Goal: Information Seeking & Learning: Learn about a topic

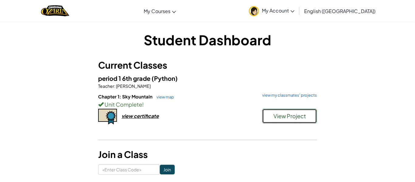
click at [298, 117] on span "View Project" at bounding box center [289, 115] width 33 height 7
click at [268, 94] on link "view my classmates' projects" at bounding box center [288, 95] width 58 height 4
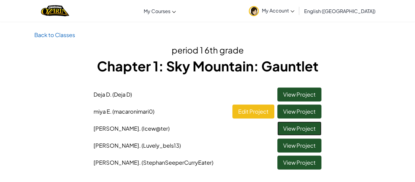
click at [298, 131] on link "View Project" at bounding box center [299, 129] width 44 height 14
